Goal: Download file/media

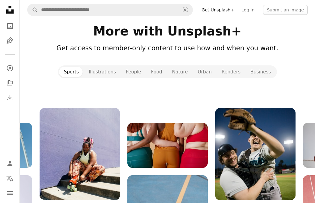
scroll to position [611, 0]
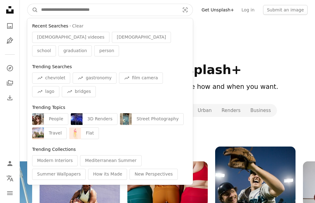
click at [86, 7] on input "Find visuals sitewide" at bounding box center [108, 10] width 140 height 12
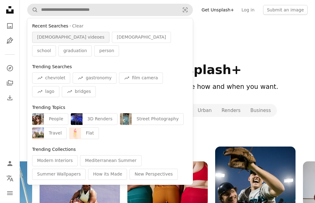
click at [62, 39] on span "[DEMOGRAPHIC_DATA] videoes" at bounding box center [70, 37] width 67 height 6
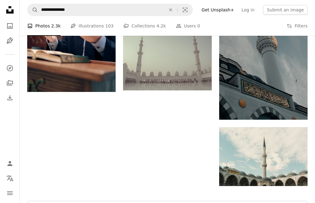
scroll to position [585, 0]
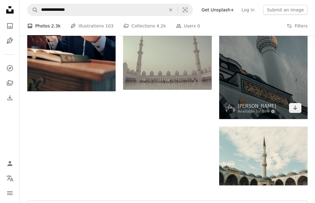
click at [231, 109] on img at bounding box center [230, 109] width 10 height 10
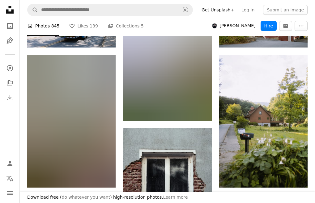
scroll to position [764, 0]
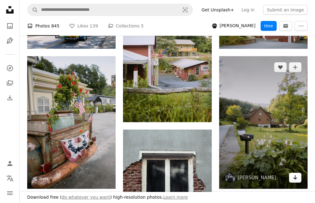
click at [296, 177] on icon "Arrow pointing down" at bounding box center [295, 177] width 5 height 7
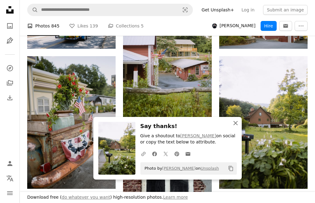
click at [236, 120] on icon "An X shape" at bounding box center [235, 123] width 7 height 7
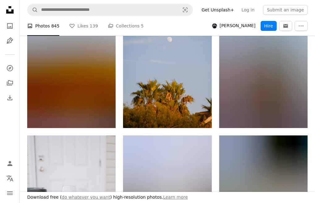
scroll to position [0, 0]
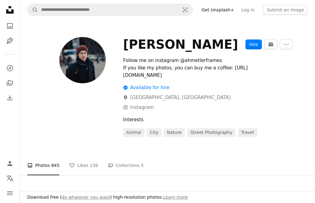
click at [32, 85] on div at bounding box center [71, 87] width 88 height 100
click at [9, 25] on icon "A photo" at bounding box center [9, 25] width 7 height 7
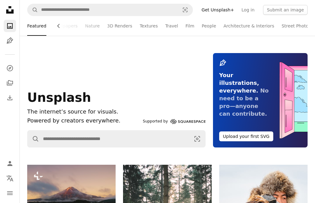
scroll to position [0, 28]
click at [157, 28] on link "Film" at bounding box center [161, 26] width 9 height 20
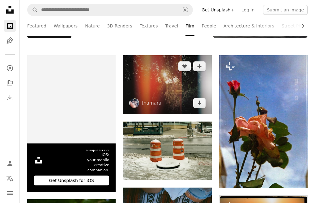
scroll to position [130, 0]
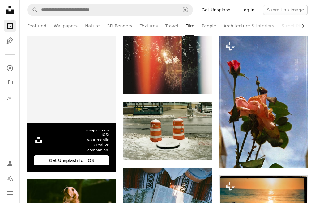
click at [253, 10] on link "Log in" at bounding box center [248, 10] width 20 height 10
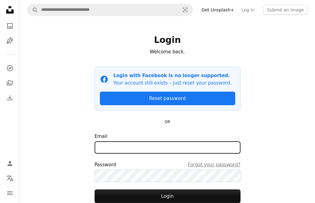
click at [171, 143] on input "Email" at bounding box center [168, 148] width 146 height 12
type input "**********"
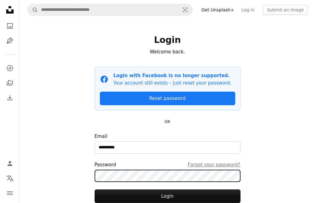
click at [95, 190] on button "Login" at bounding box center [168, 197] width 146 height 14
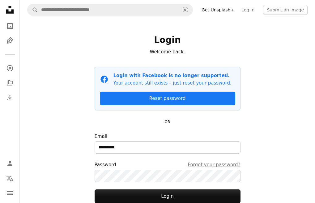
click at [189, 164] on div "Password Forgot your password?" at bounding box center [168, 164] width 146 height 7
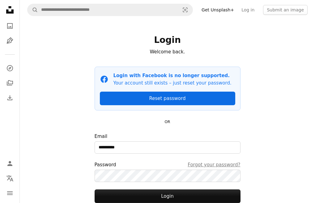
click at [194, 100] on link "Reset password" at bounding box center [167, 99] width 135 height 14
